Goal: Information Seeking & Learning: Learn about a topic

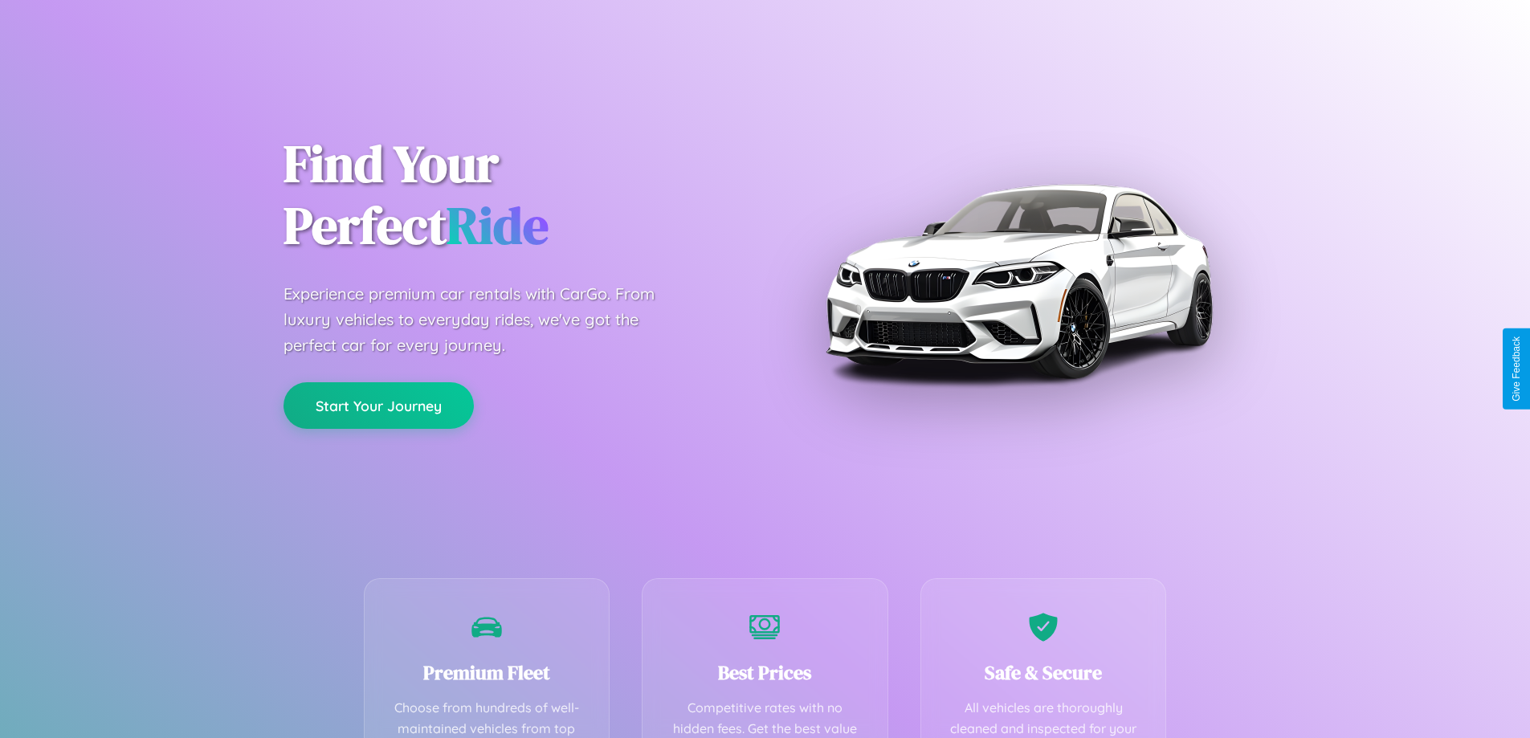
scroll to position [468, 0]
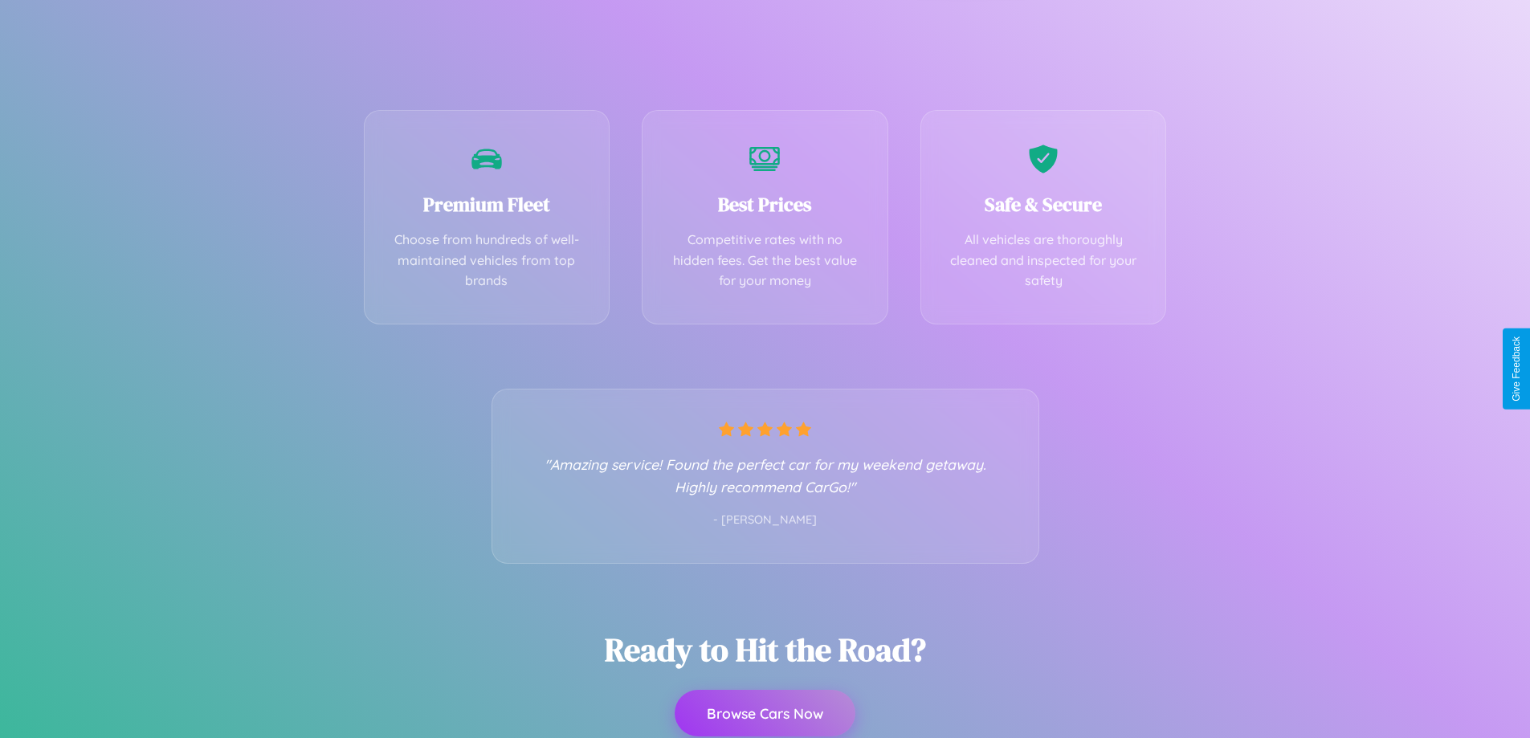
click at [764, 713] on button "Browse Cars Now" at bounding box center [765, 713] width 181 height 47
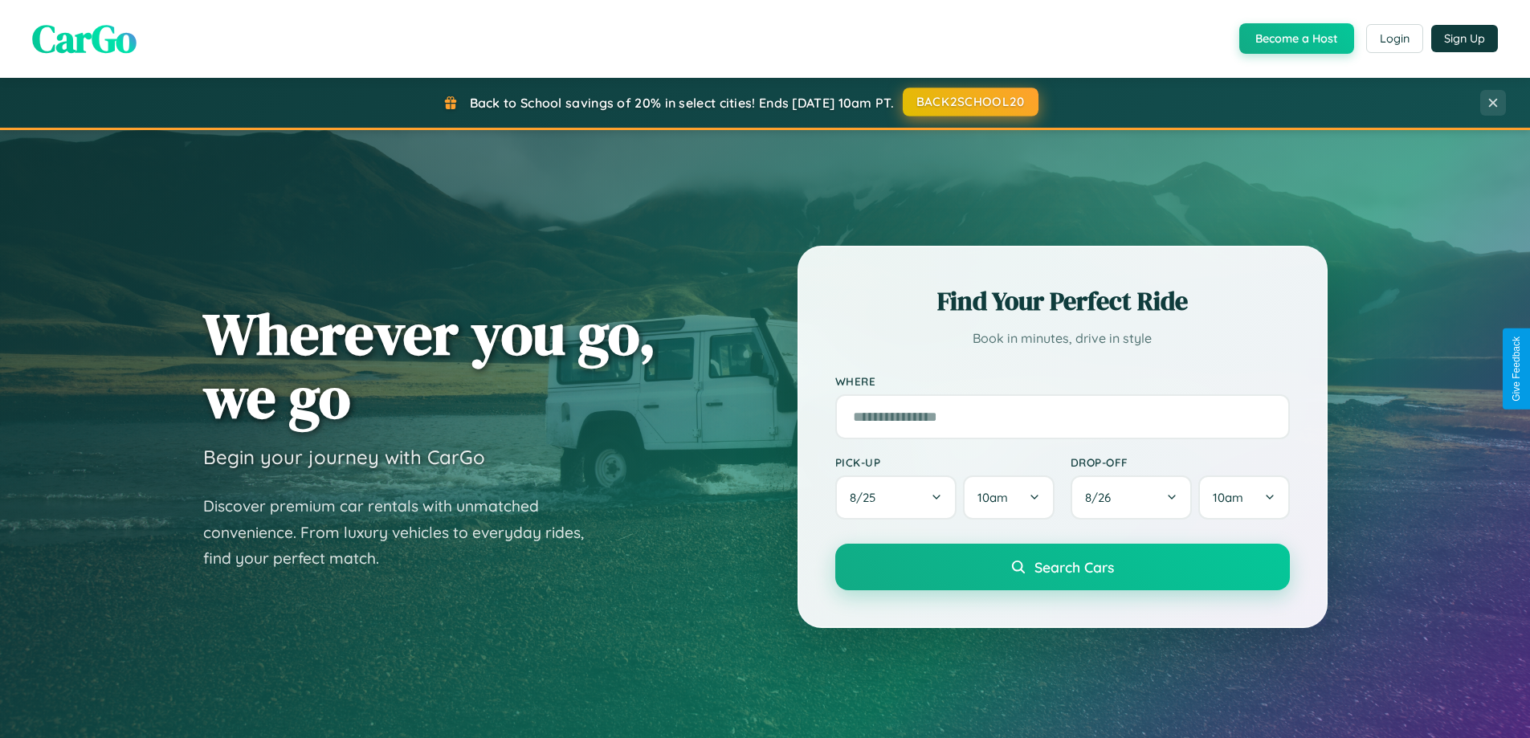
click at [969, 103] on button "BACK2SCHOOL20" at bounding box center [971, 102] width 136 height 29
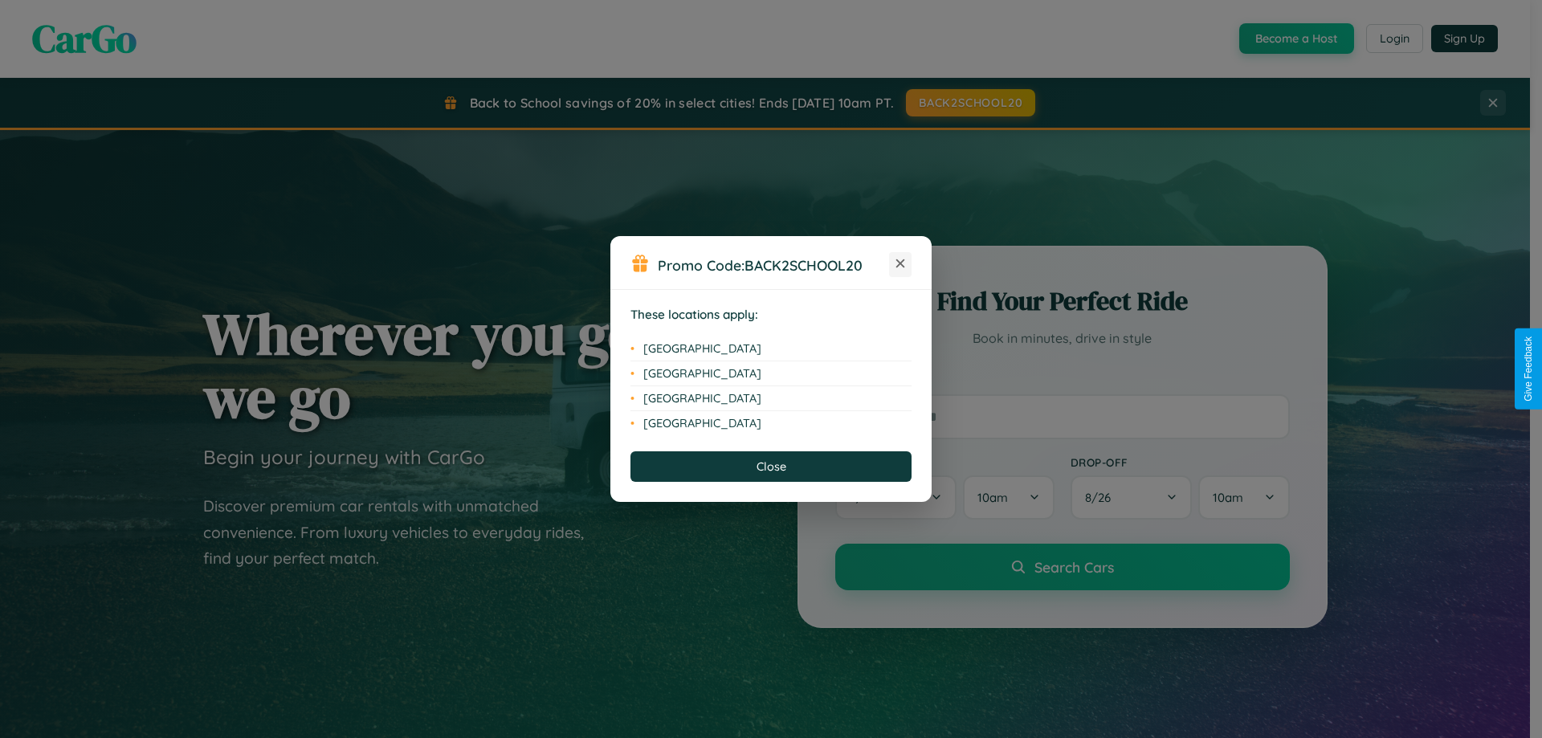
click at [900, 264] on icon at bounding box center [900, 263] width 9 height 9
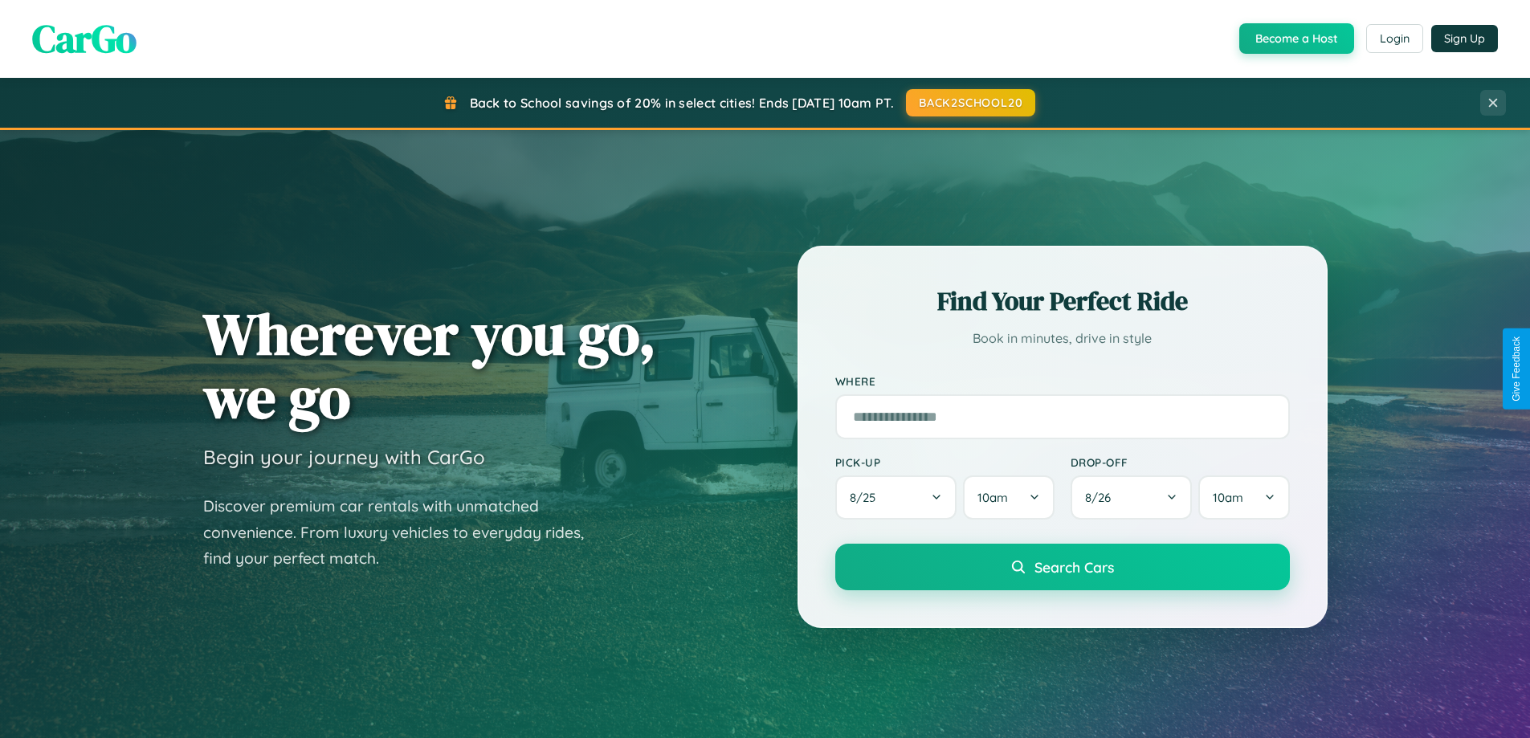
scroll to position [3090, 0]
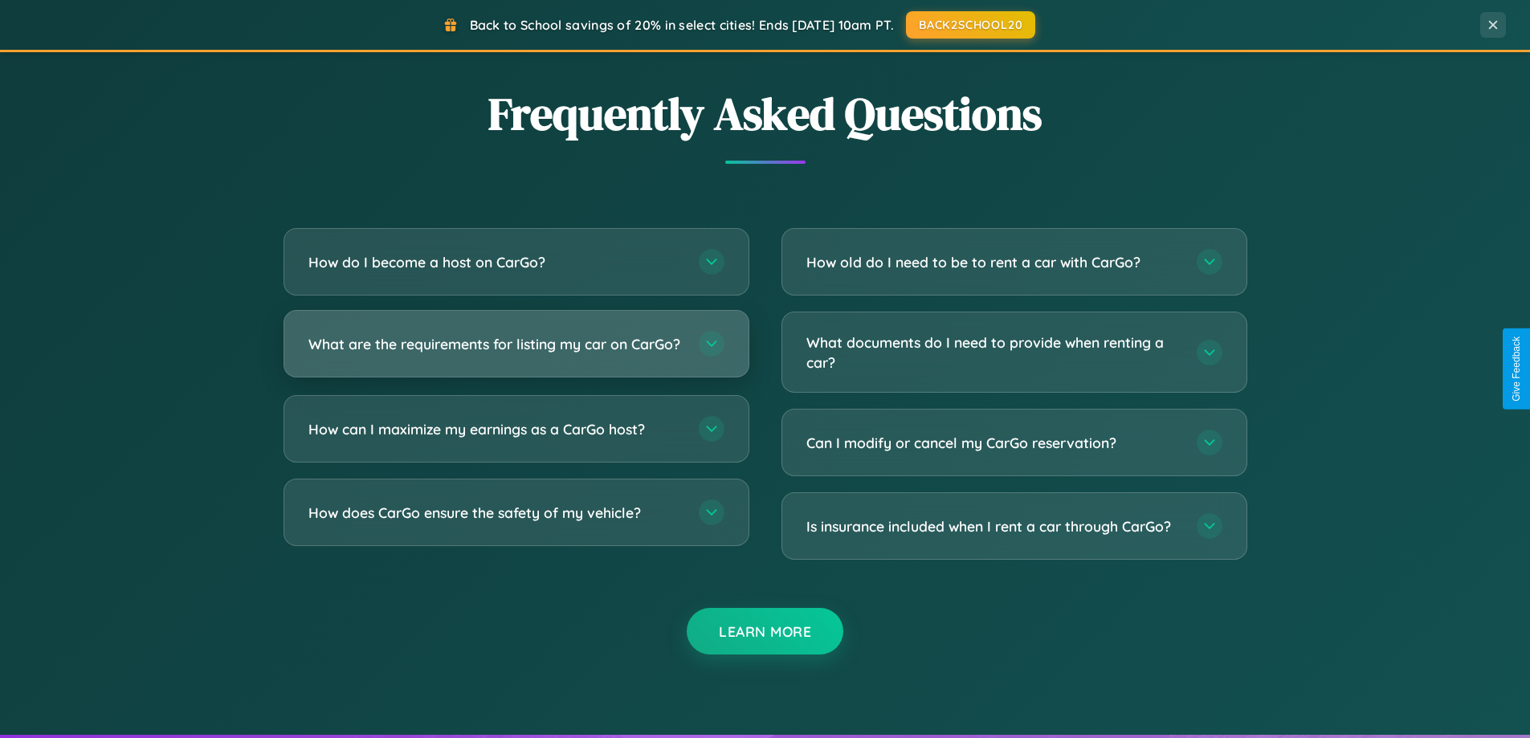
click at [516, 351] on h3 "What are the requirements for listing my car on CarGo?" at bounding box center [495, 344] width 374 height 20
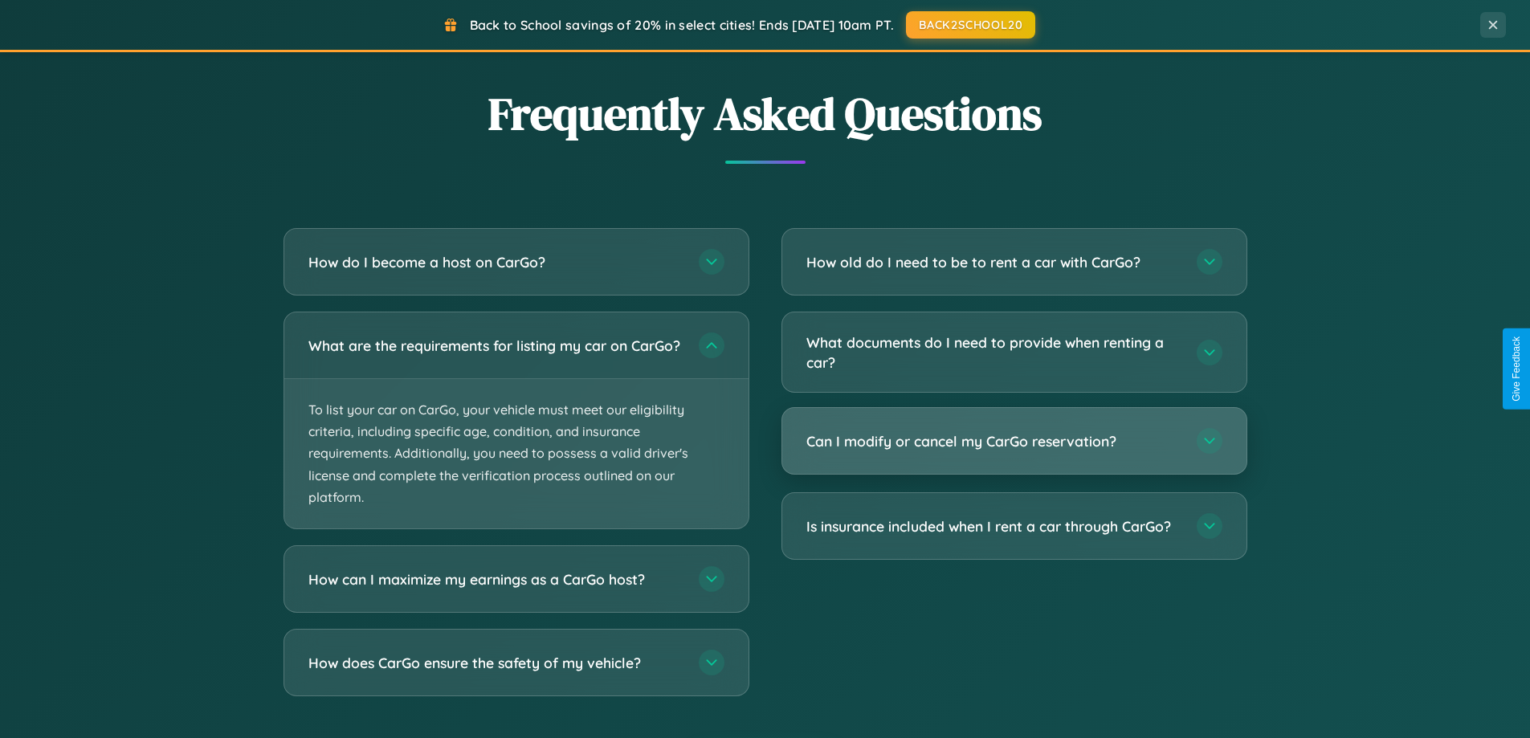
click at [1013, 442] on h3 "Can I modify or cancel my CarGo reservation?" at bounding box center [993, 441] width 374 height 20
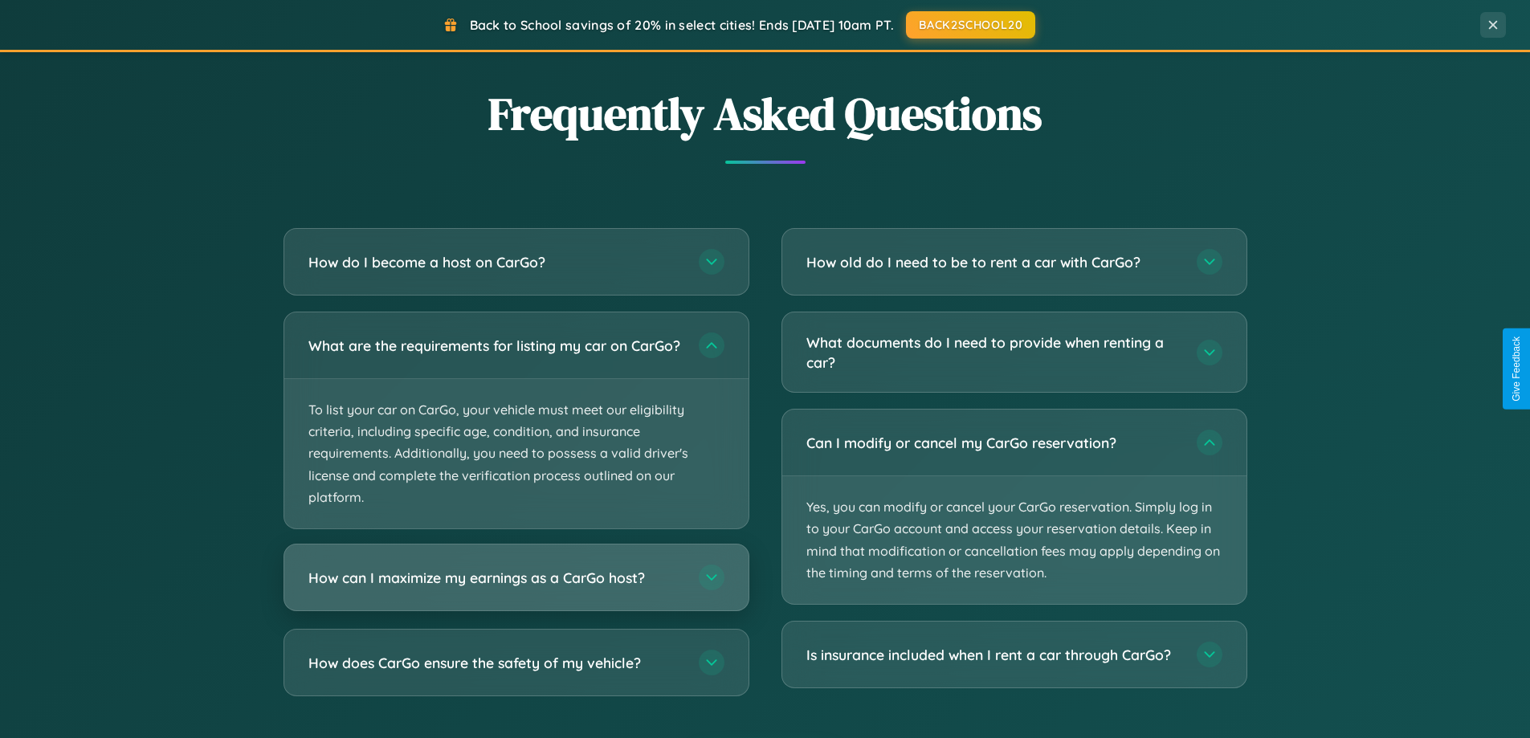
click at [516, 588] on h3 "How can I maximize my earnings as a CarGo host?" at bounding box center [495, 578] width 374 height 20
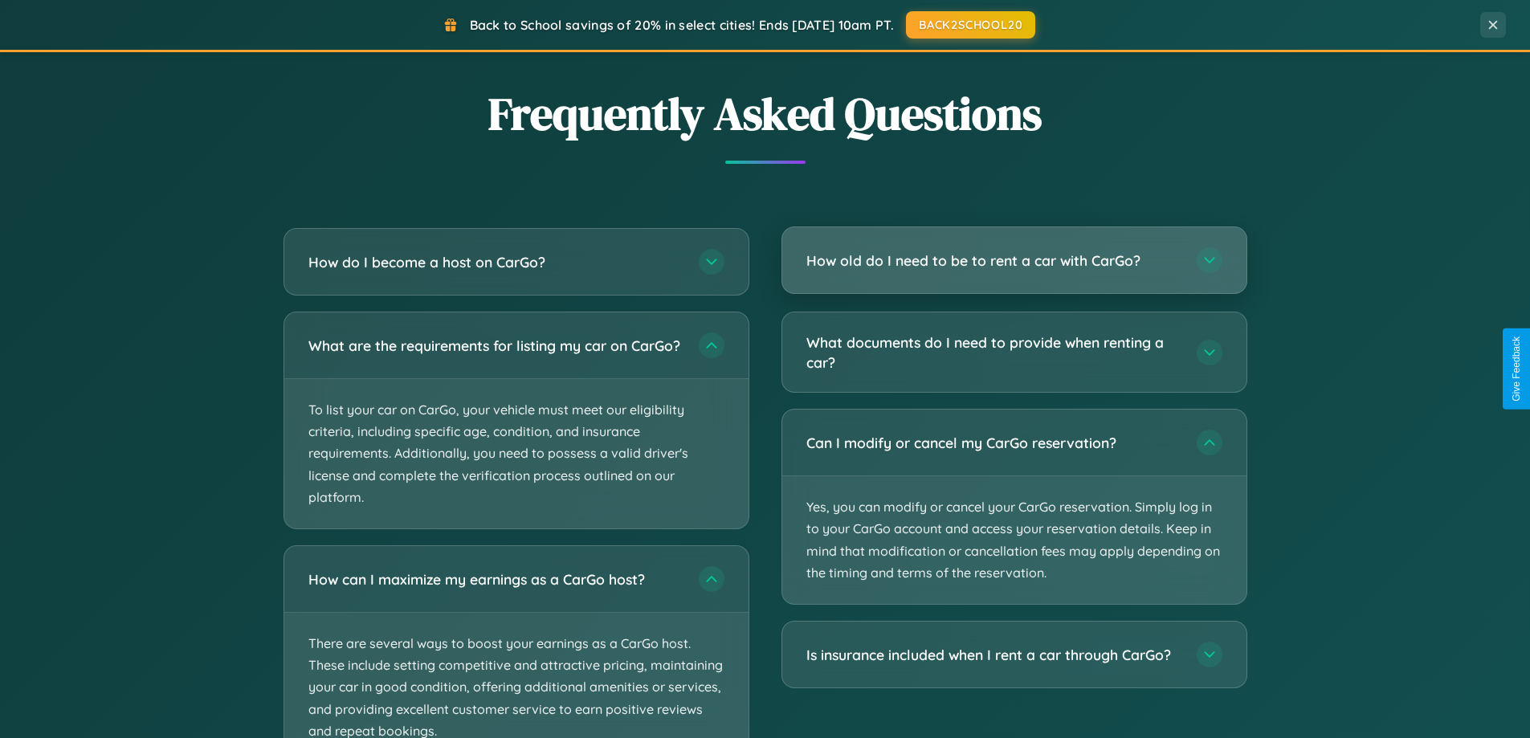
click at [1013, 261] on h3 "How old do I need to be to rent a car with CarGo?" at bounding box center [993, 261] width 374 height 20
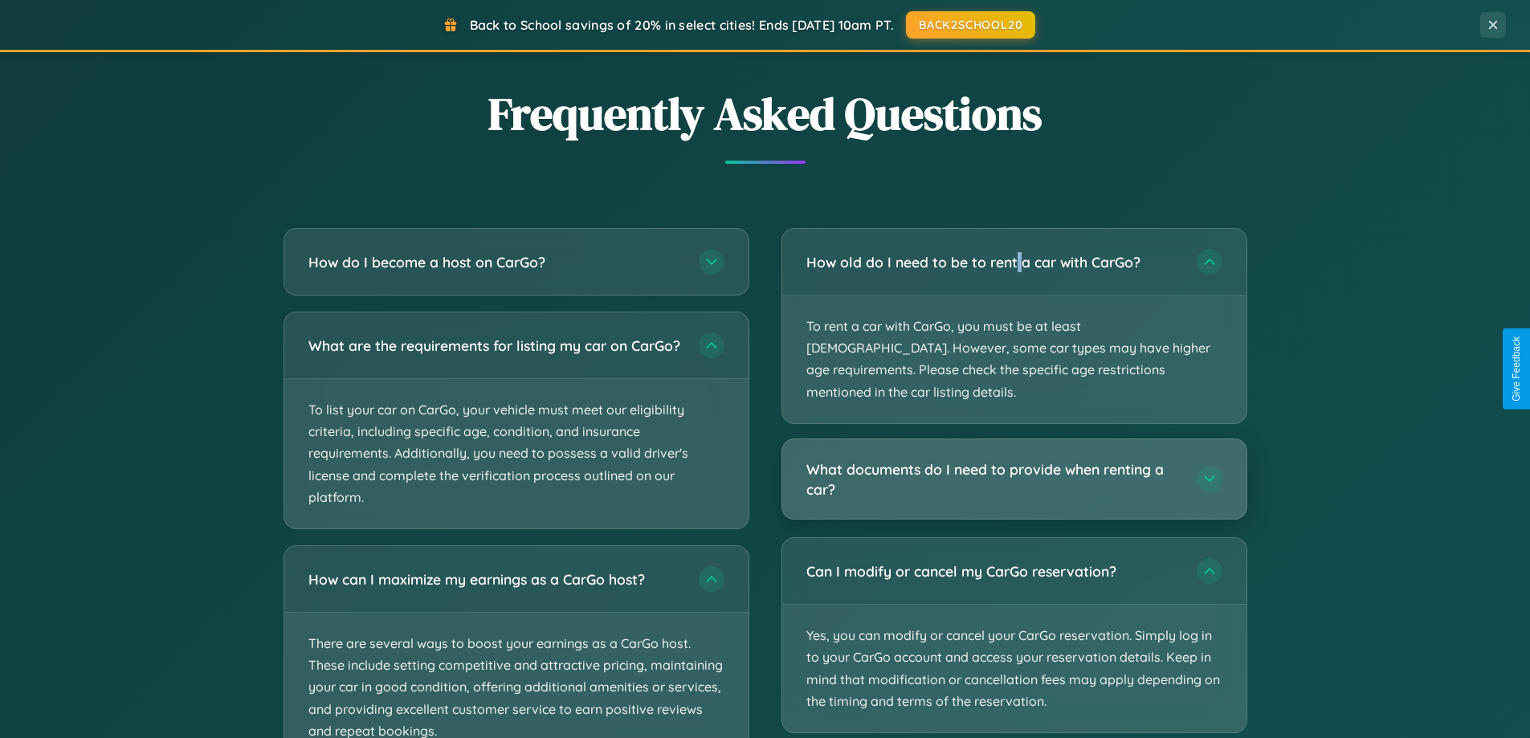
click at [1013, 459] on h3 "What documents do I need to provide when renting a car?" at bounding box center [993, 478] width 374 height 39
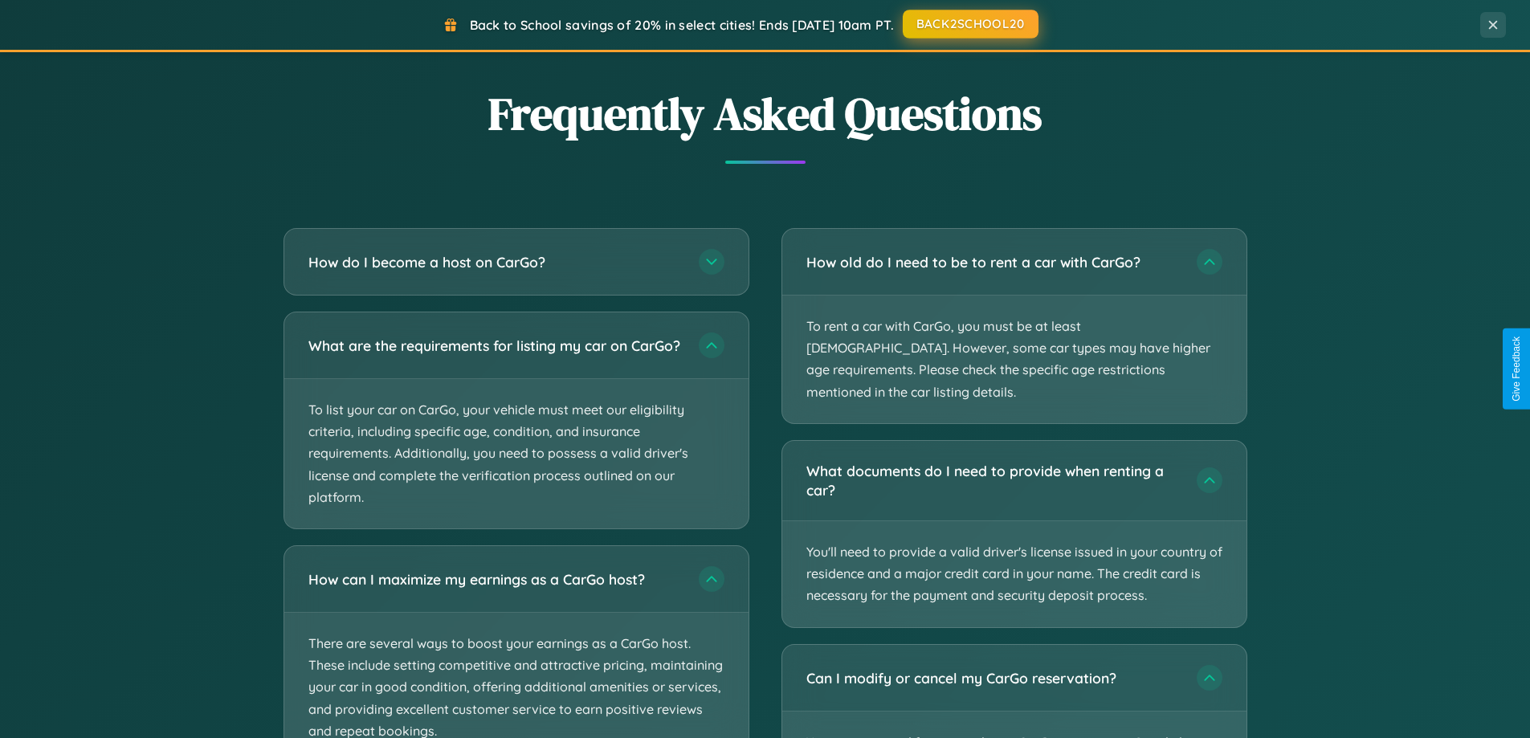
click at [969, 24] on button "BACK2SCHOOL20" at bounding box center [971, 24] width 136 height 29
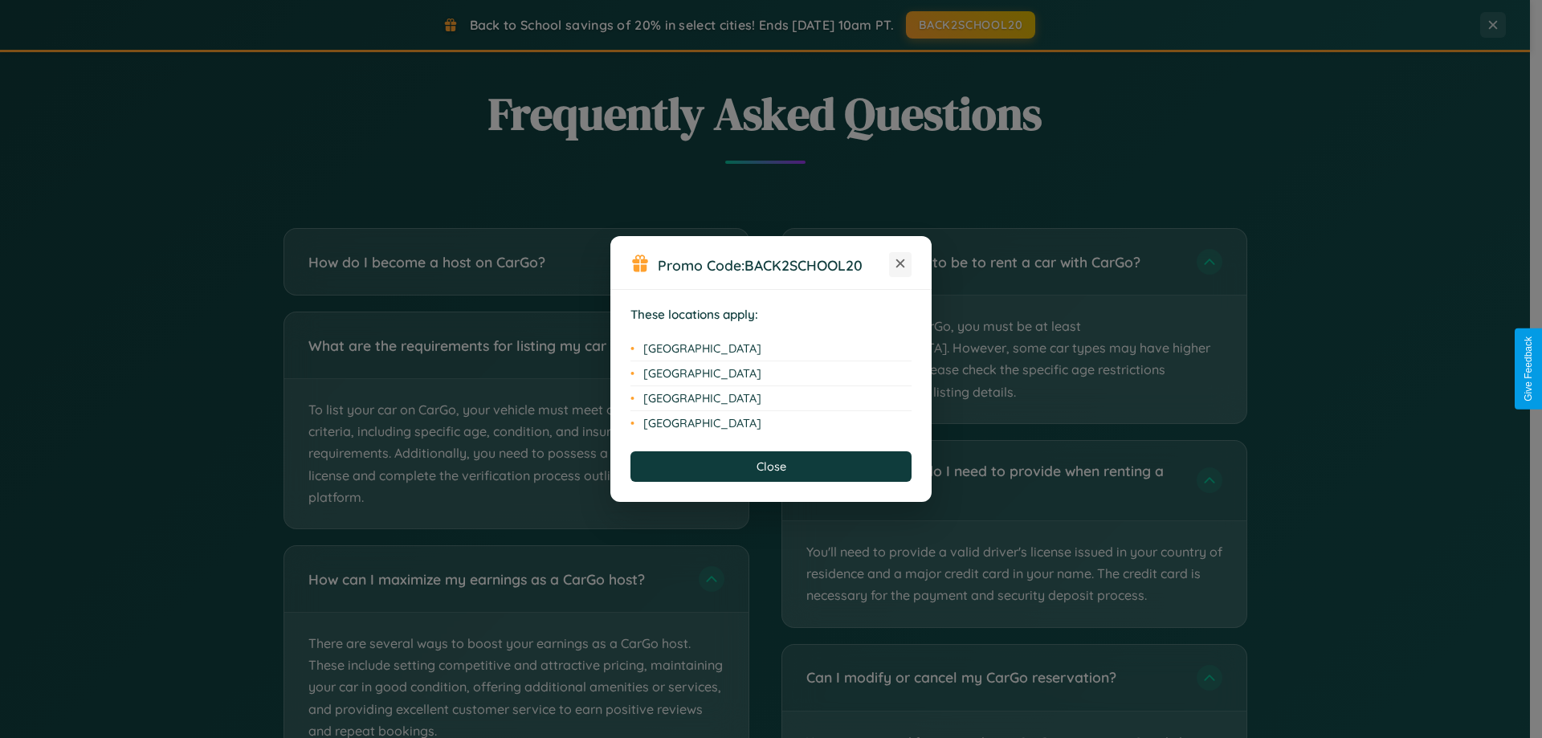
click at [900, 264] on icon at bounding box center [900, 263] width 9 height 9
